Goal: Transaction & Acquisition: Purchase product/service

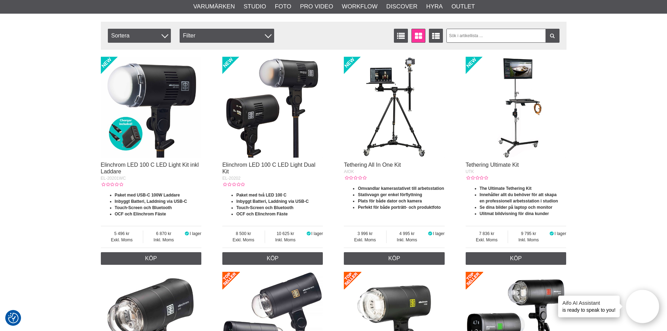
scroll to position [245, 0]
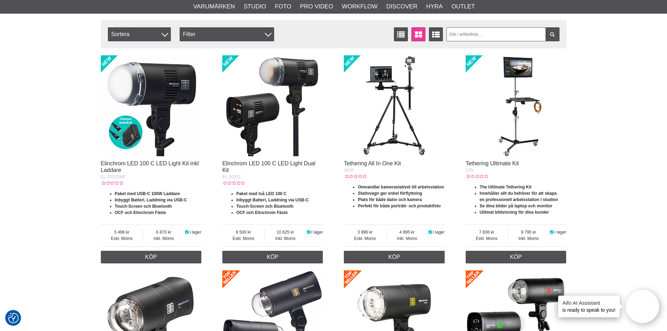
click at [147, 131] on img at bounding box center [151, 105] width 101 height 101
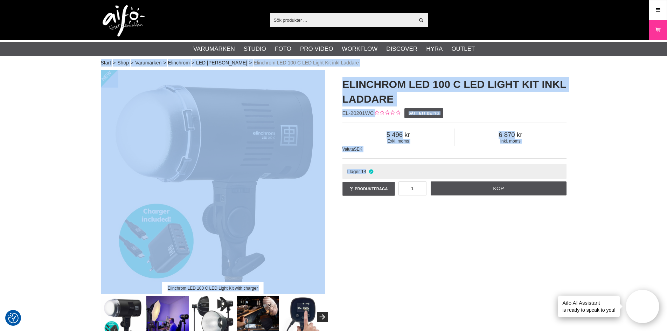
drag, startPoint x: 611, startPoint y: 155, endPoint x: 58, endPoint y: 69, distance: 559.6
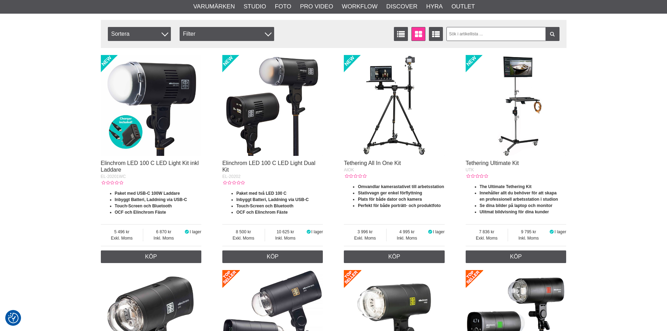
scroll to position [245, 0]
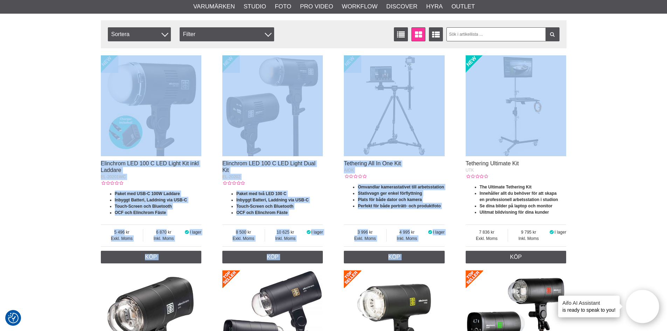
drag, startPoint x: 593, startPoint y: 155, endPoint x: 57, endPoint y: 60, distance: 543.8
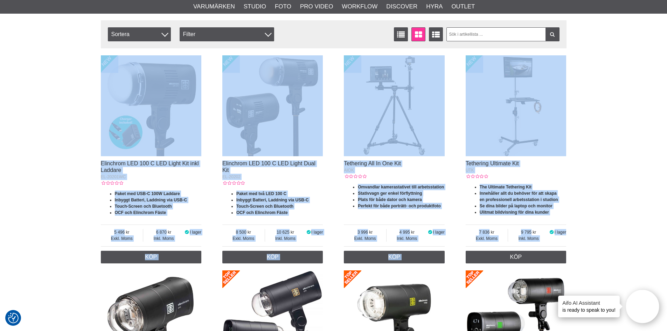
drag, startPoint x: 85, startPoint y: 72, endPoint x: 597, endPoint y: 240, distance: 539.5
drag, startPoint x: 567, startPoint y: 233, endPoint x: 50, endPoint y: 133, distance: 526.6
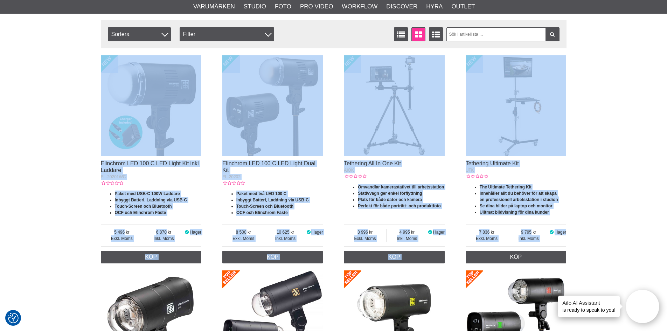
drag, startPoint x: 57, startPoint y: 120, endPoint x: 611, endPoint y: 229, distance: 565.1
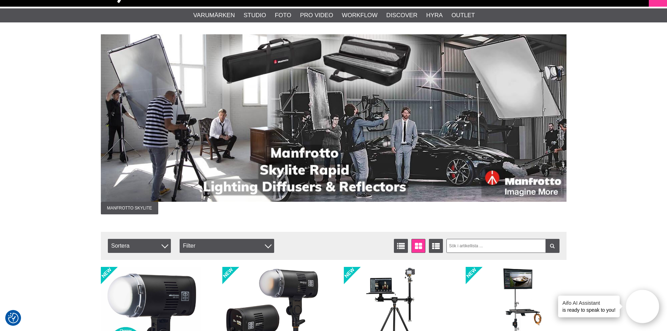
scroll to position [0, 0]
